Goal: Information Seeking & Learning: Learn about a topic

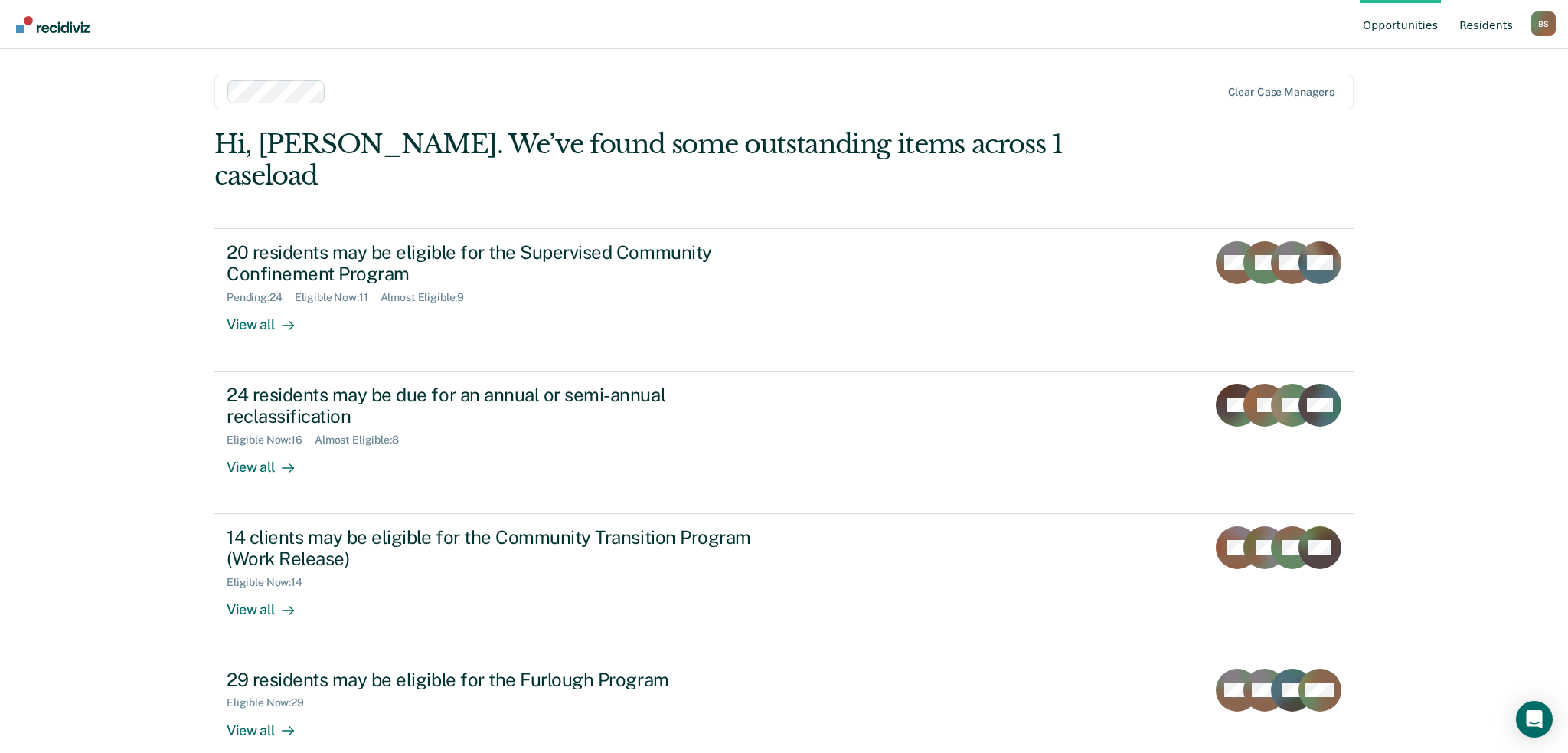
click at [1485, 38] on link "Resident s" at bounding box center [1486, 25] width 60 height 49
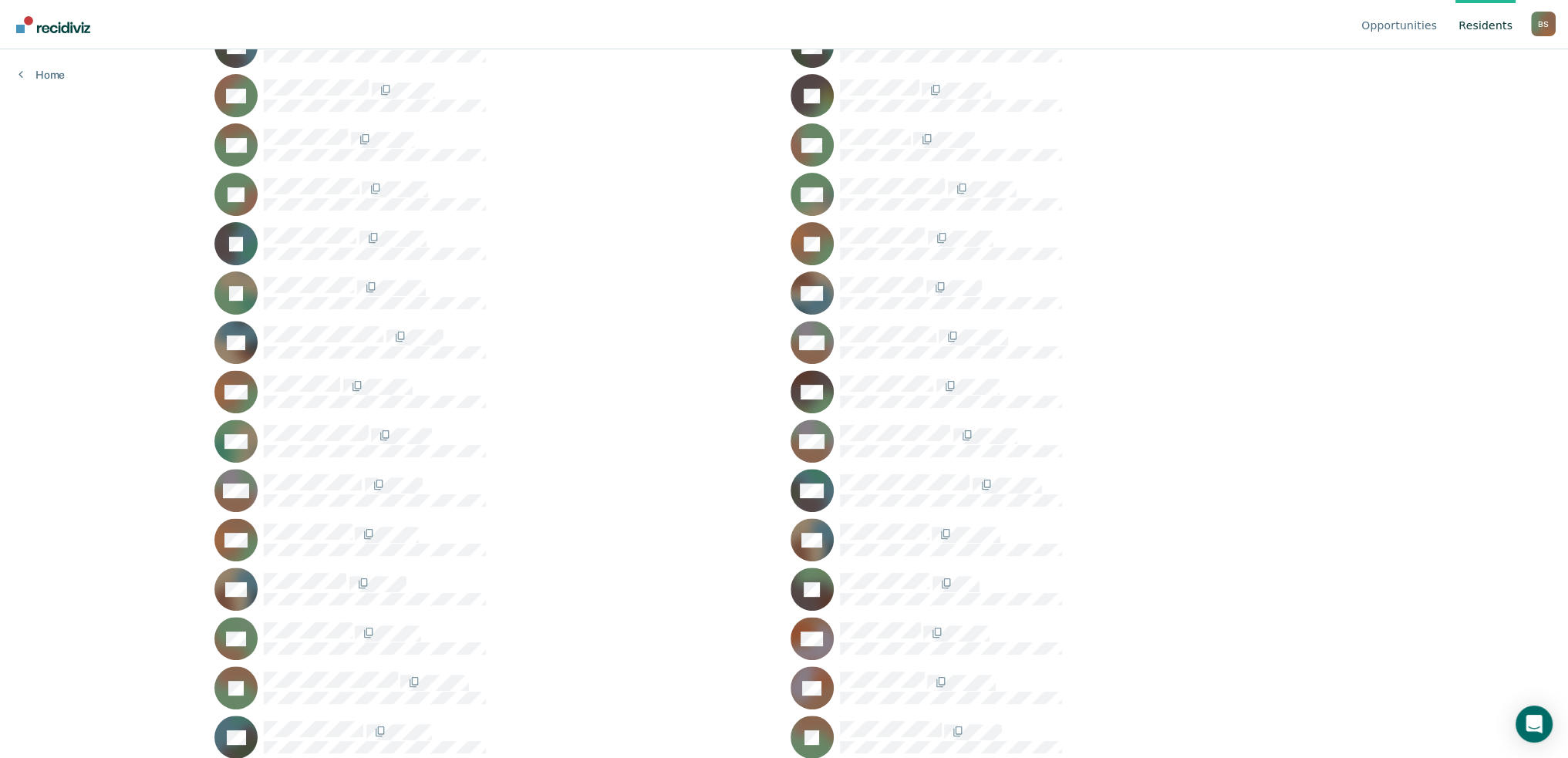
scroll to position [925, 0]
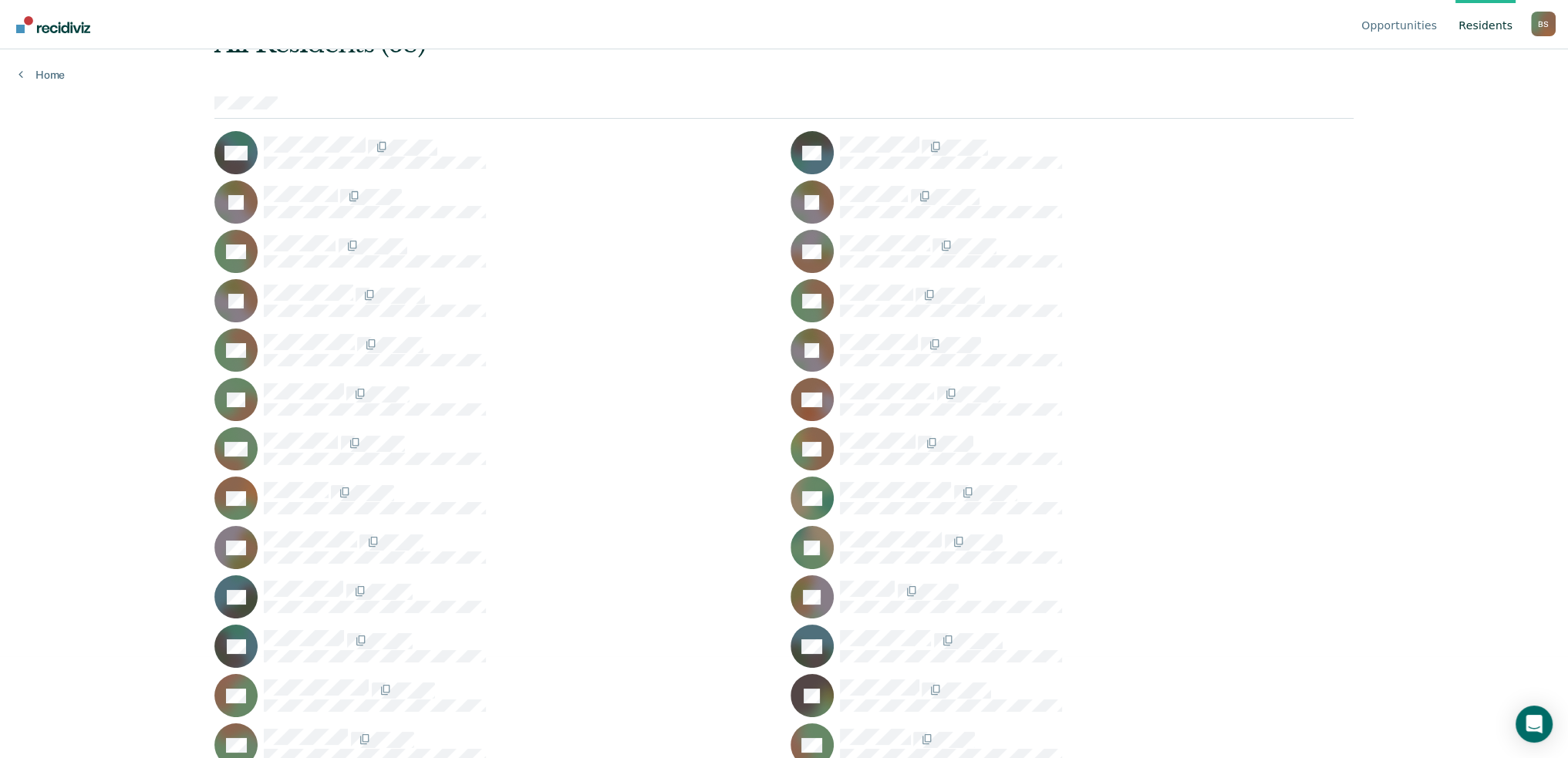
scroll to position [386, 0]
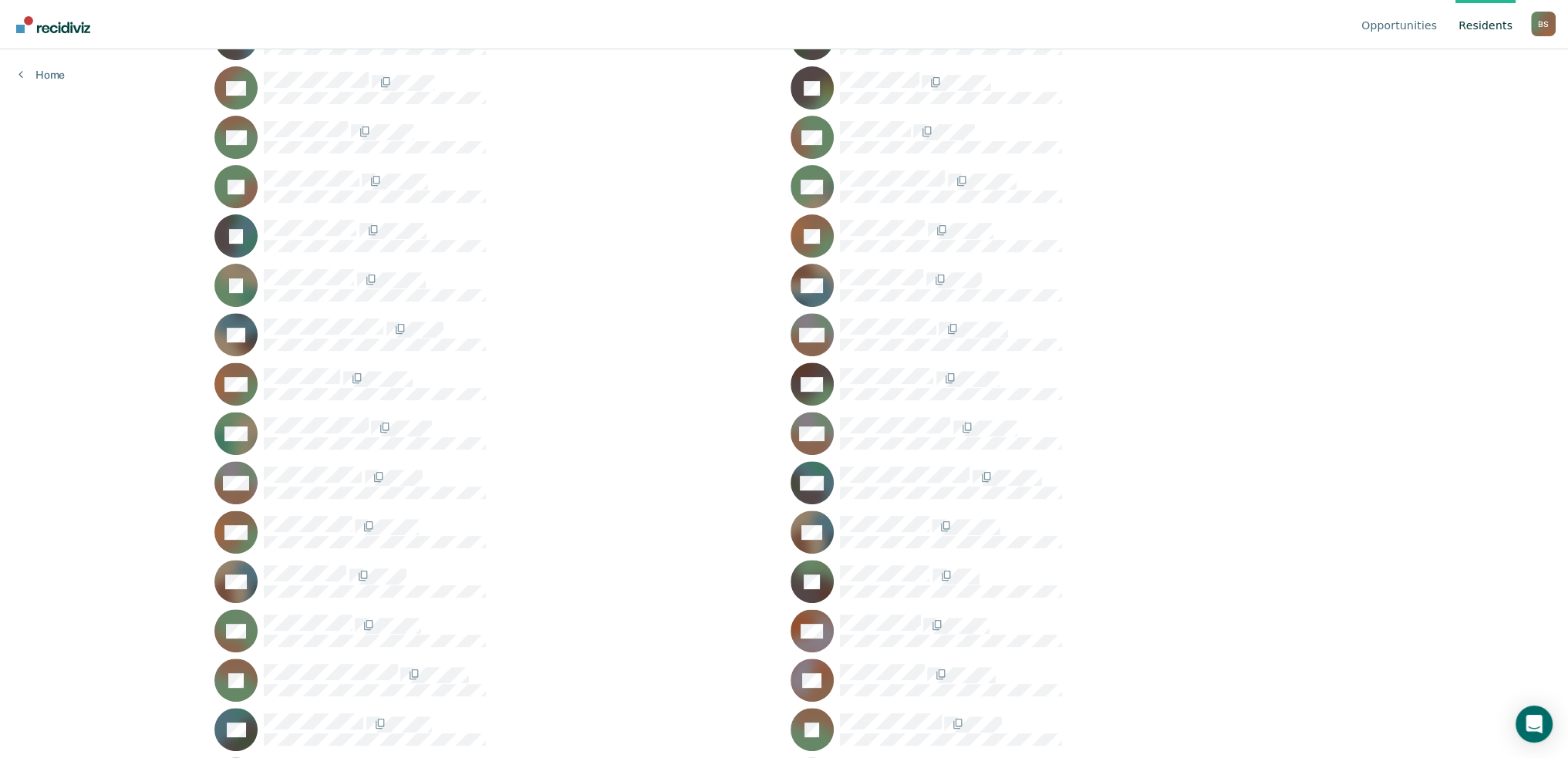
scroll to position [526, 0]
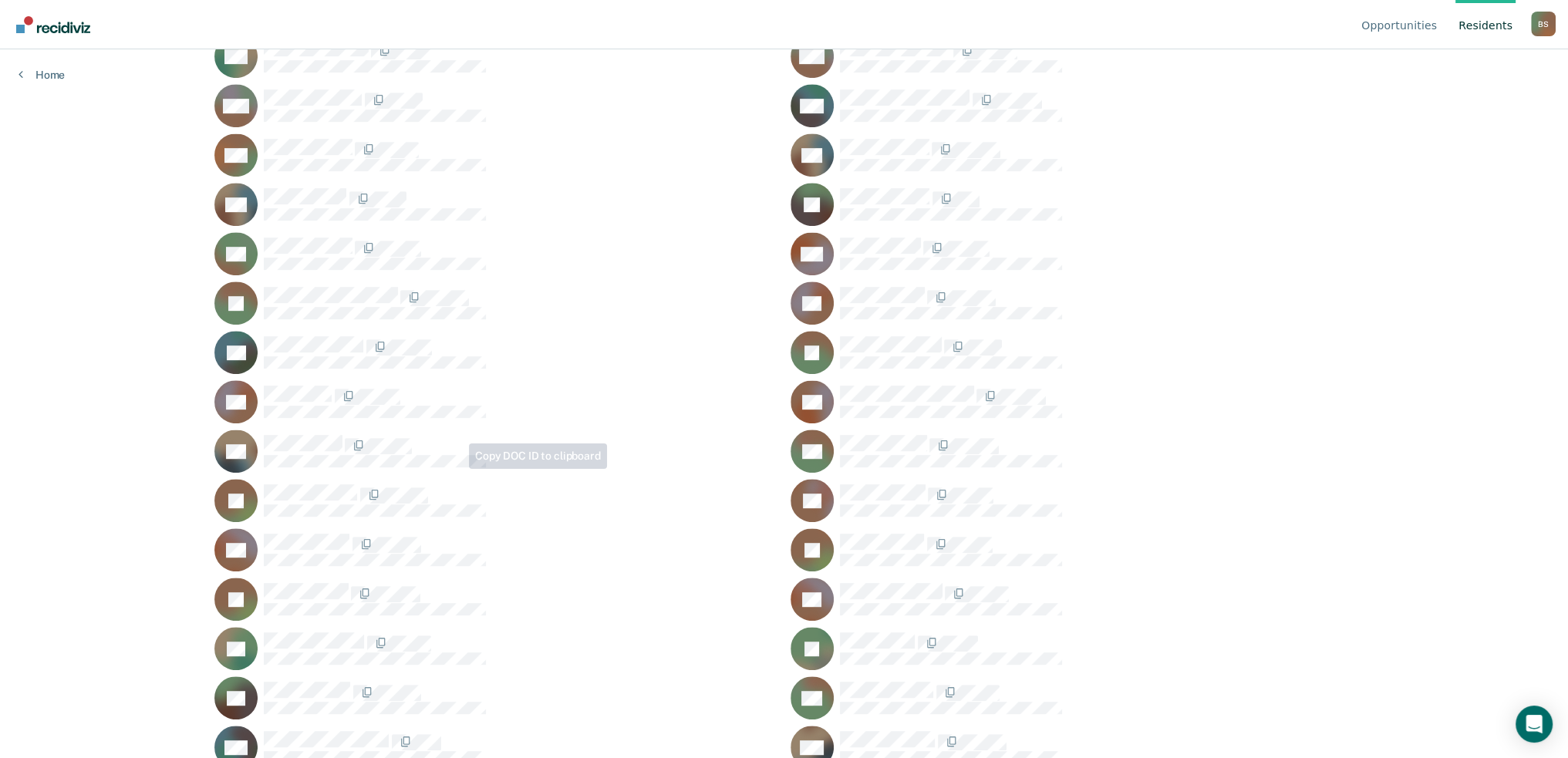
scroll to position [1144, 0]
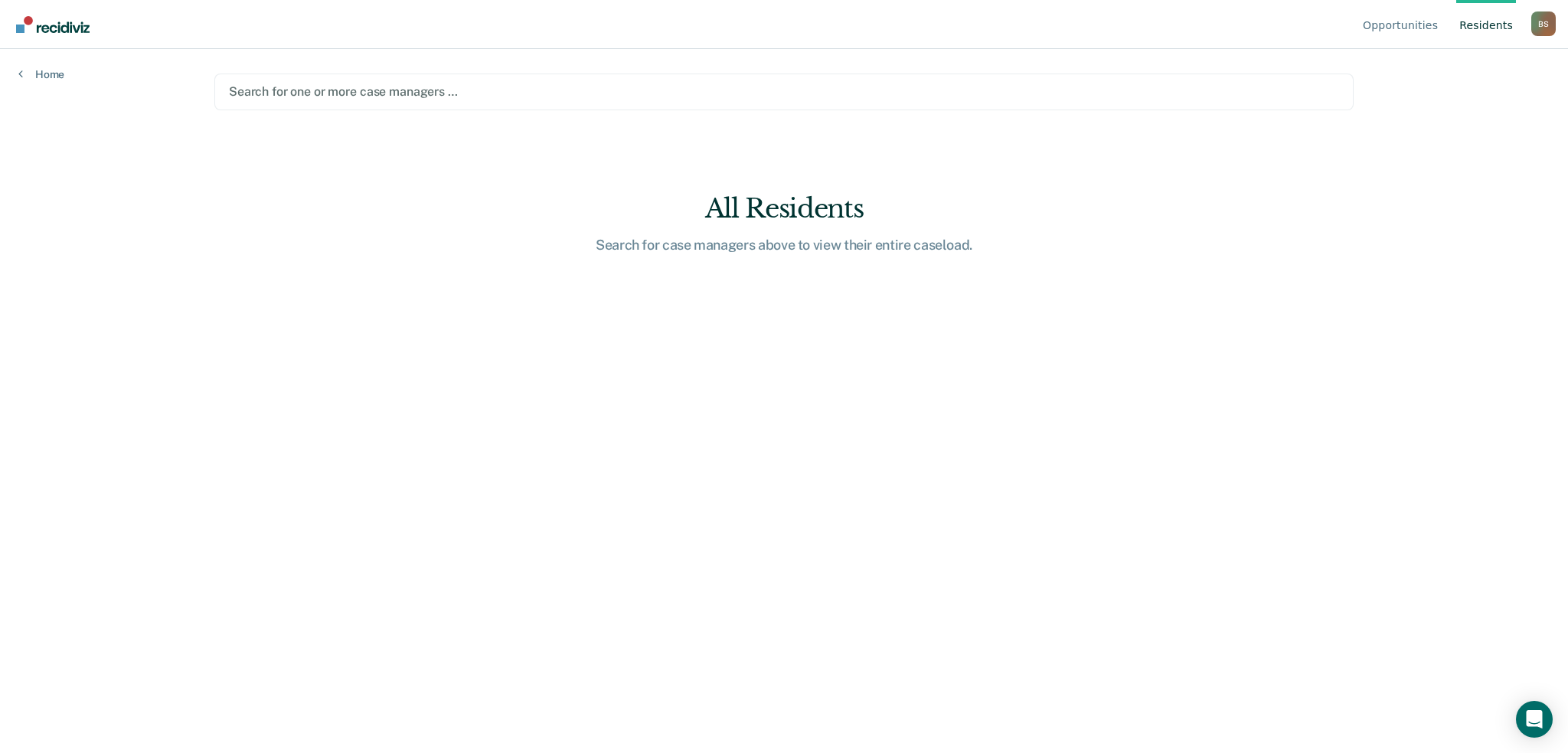
click at [300, 92] on div at bounding box center [784, 92] width 1111 height 18
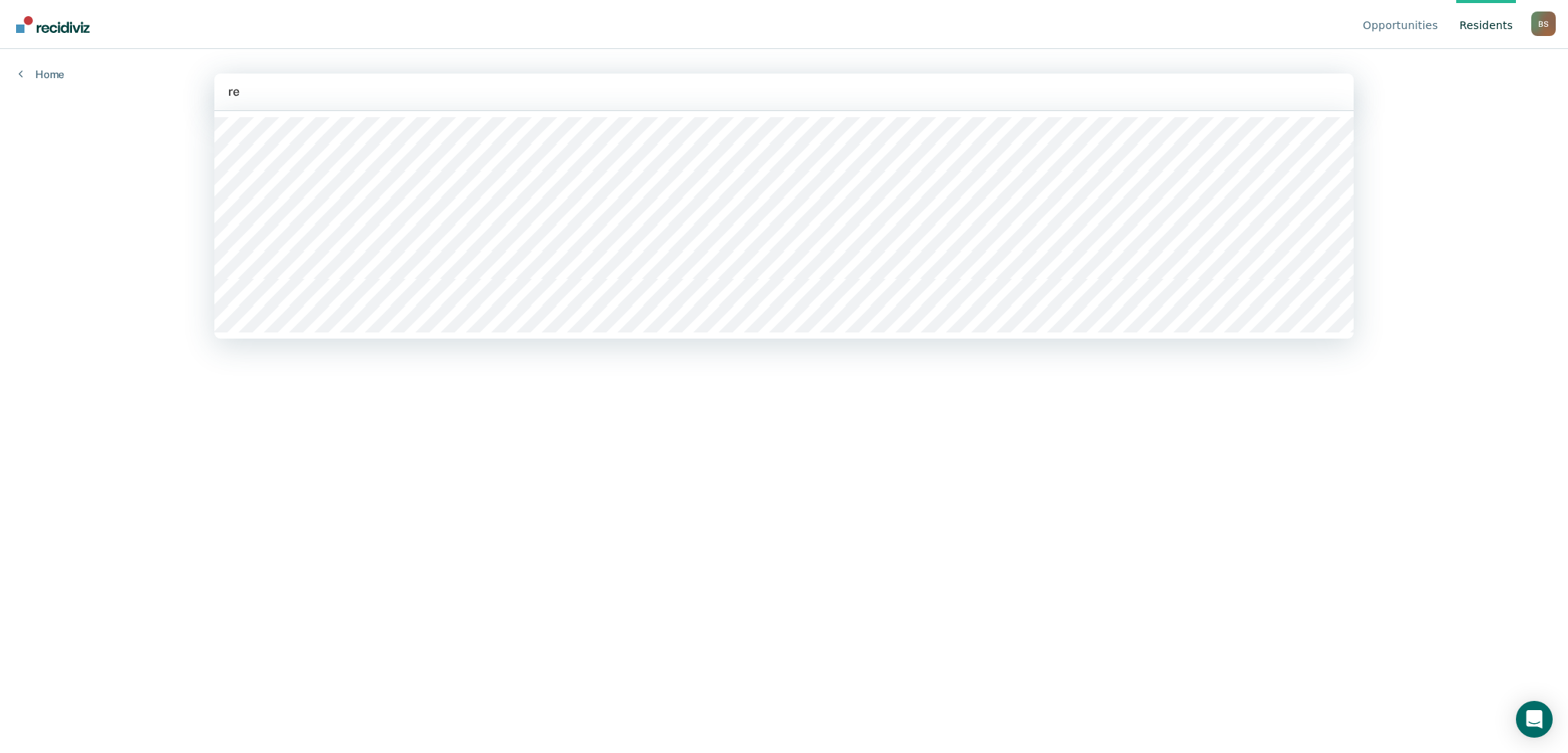
type input "ree"
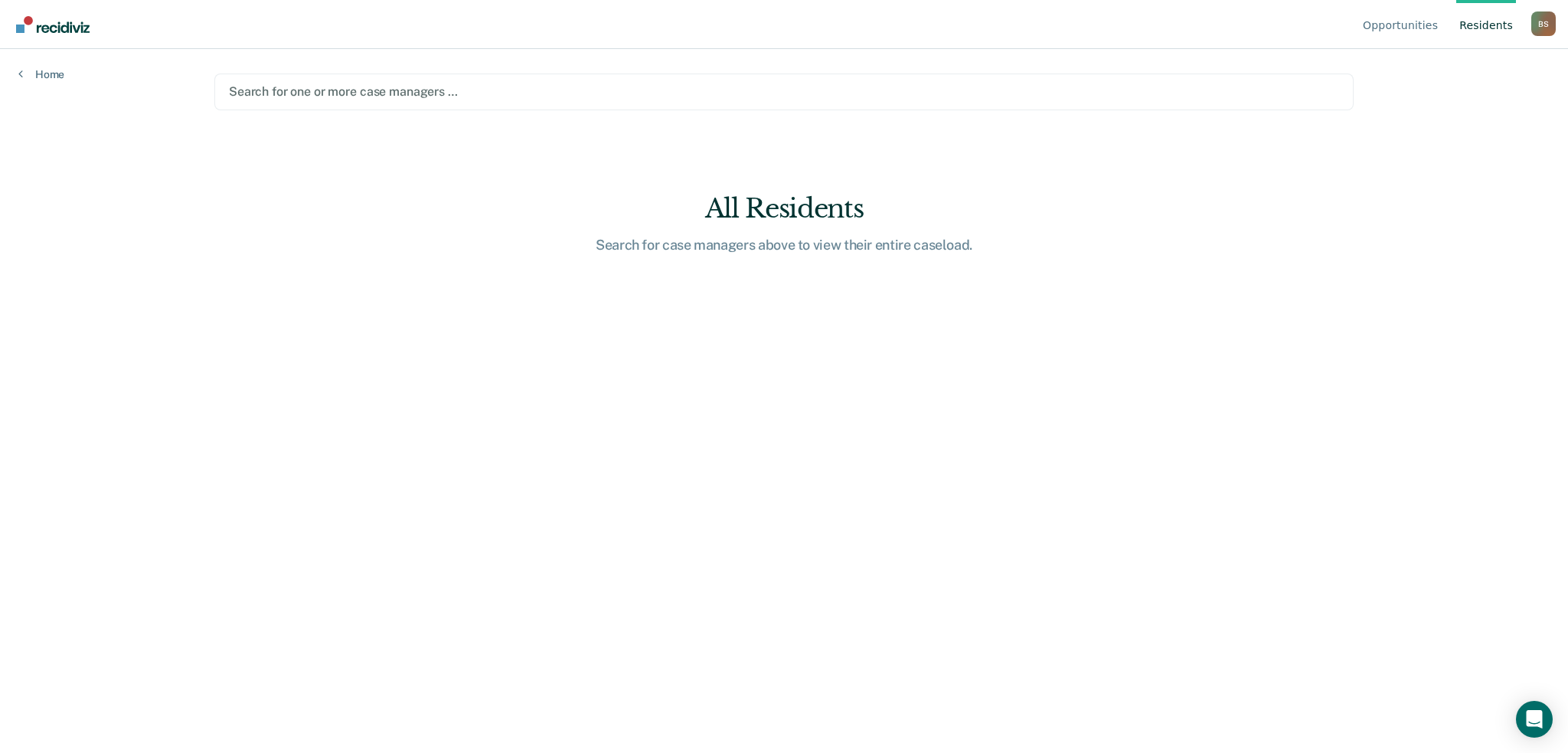
drag, startPoint x: 300, startPoint y: 94, endPoint x: 188, endPoint y: 101, distance: 112.2
click at [190, 101] on div "Opportunities Resident s Blakely, Shane B S Profile How it works Log Out Home S…" at bounding box center [784, 376] width 1568 height 753
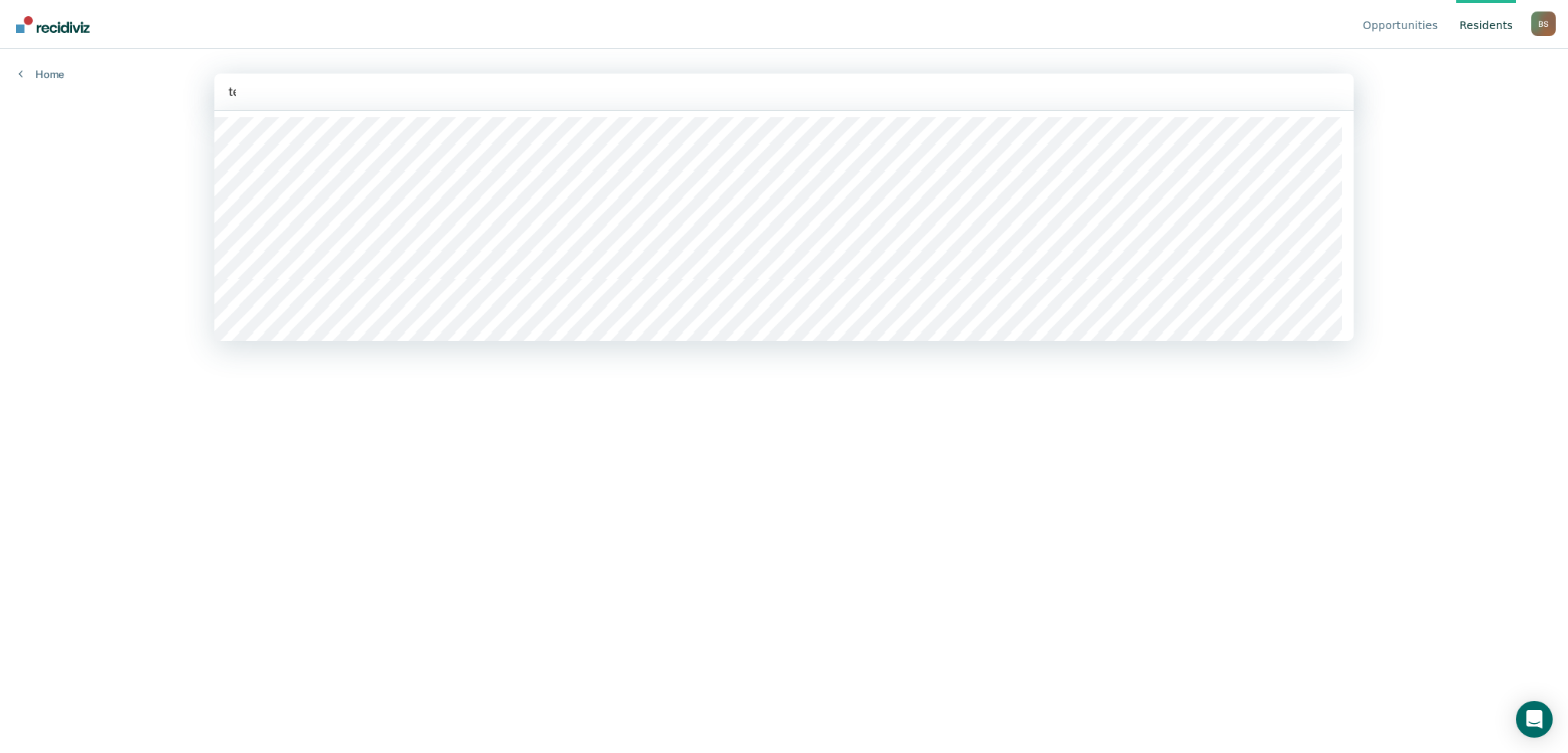
type input "tee"
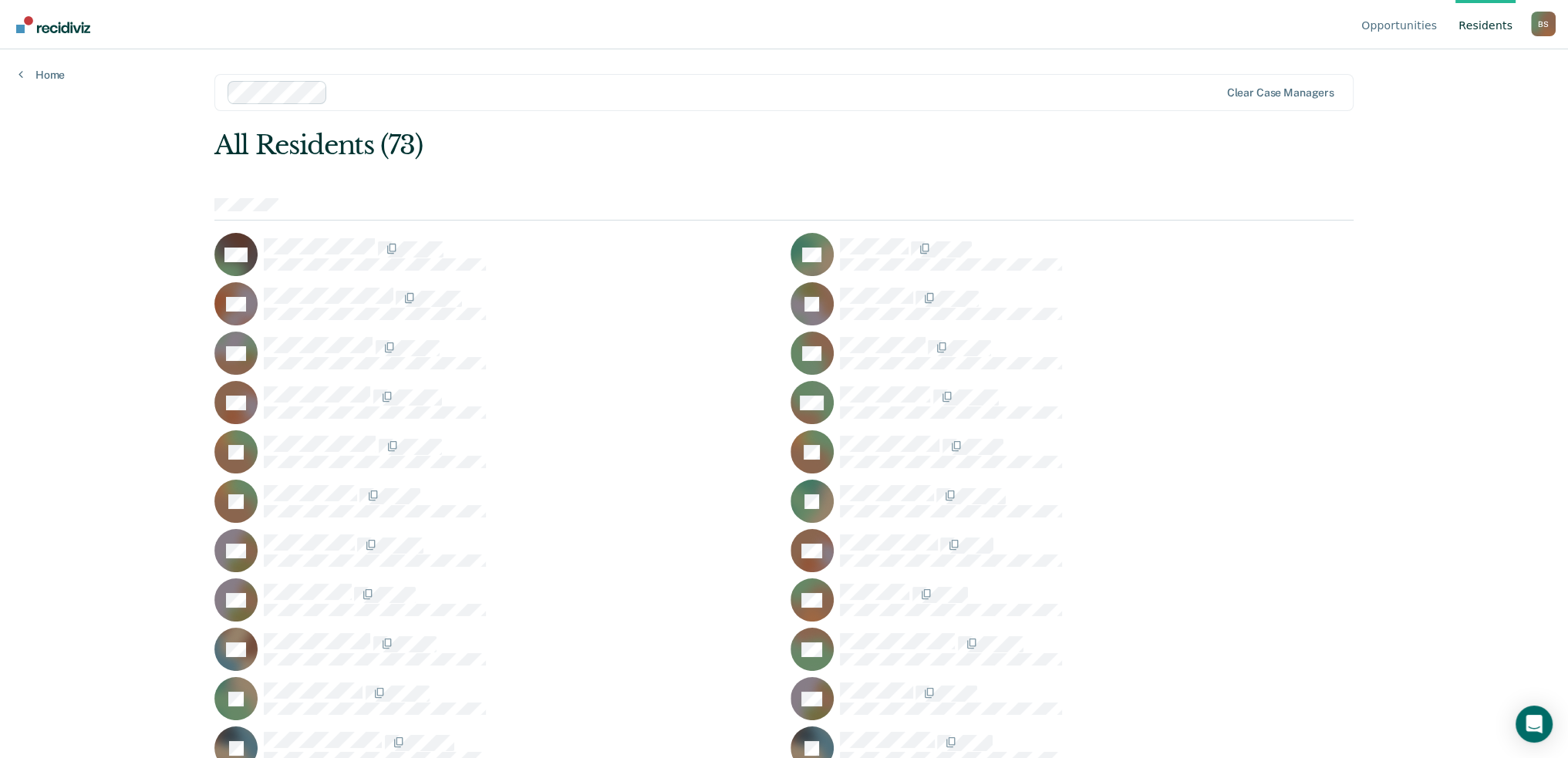
click at [1476, 16] on link "Resident s" at bounding box center [1486, 25] width 60 height 49
click at [1478, 30] on link "Resident s" at bounding box center [1486, 25] width 60 height 49
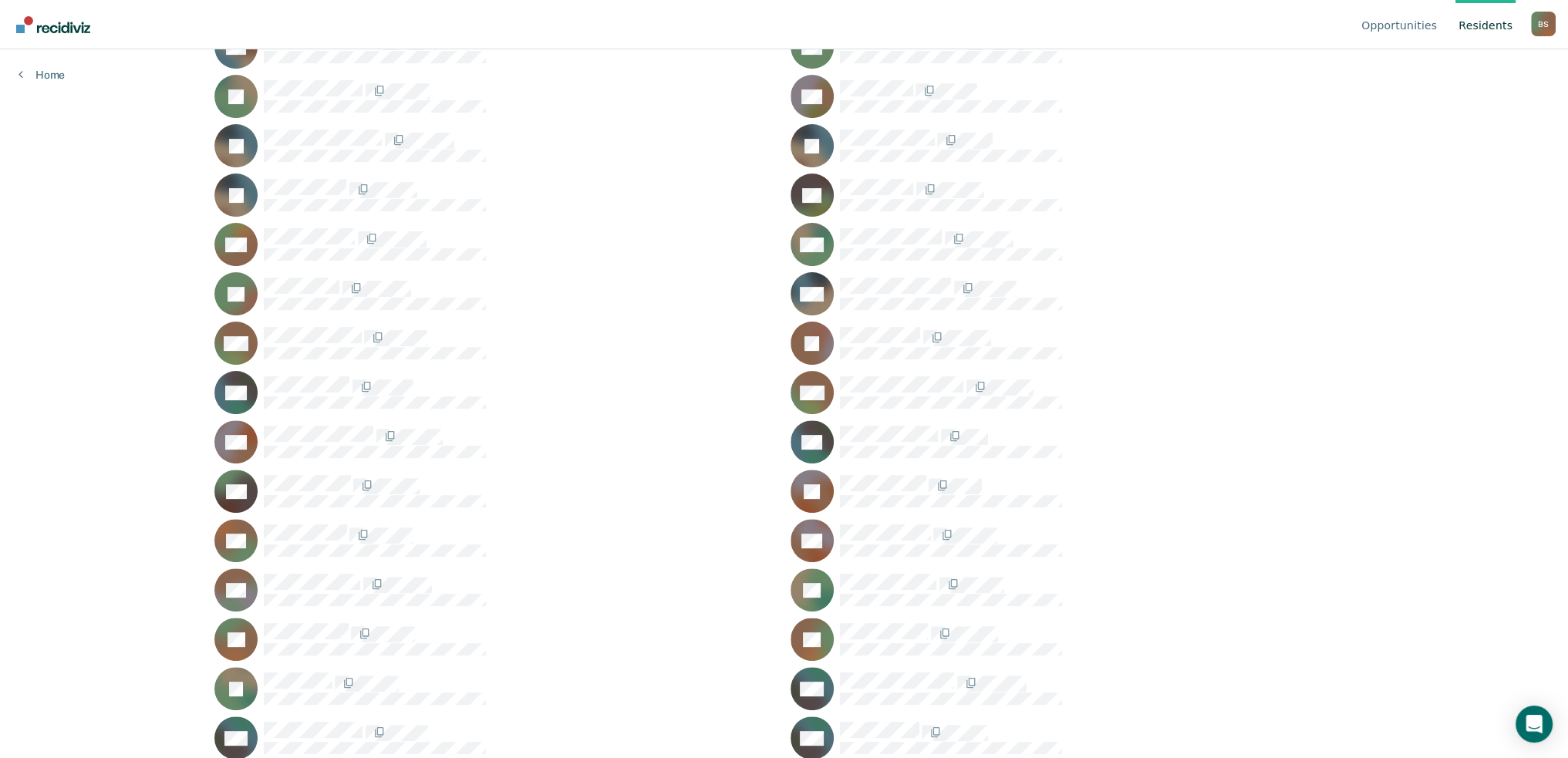
scroll to position [540, 0]
